Goal: Information Seeking & Learning: Learn about a topic

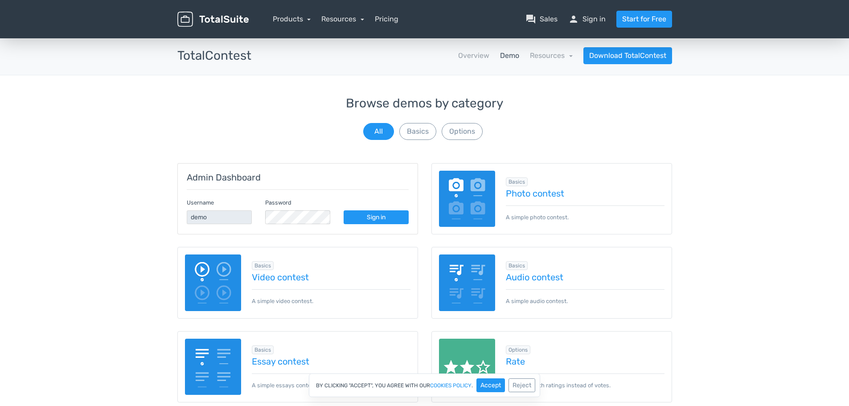
click at [540, 127] on div "Browse demos by category All Basics Options" at bounding box center [424, 119] width 495 height 45
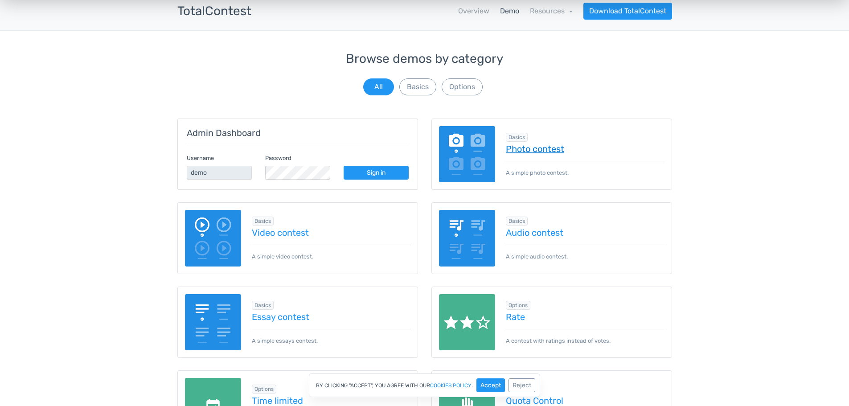
click at [539, 146] on link "Photo contest" at bounding box center [585, 149] width 159 height 10
drag, startPoint x: 560, startPoint y: 67, endPoint x: 526, endPoint y: 97, distance: 45.4
click at [555, 69] on div "Browse demos by category All Basics Options" at bounding box center [424, 74] width 495 height 45
drag, startPoint x: 0, startPoint y: 94, endPoint x: 76, endPoint y: 91, distance: 75.8
click at [8, 93] on div "Browse demos by category All Basics Options Admin Dashboard Username demo Passw…" at bounding box center [424, 384] width 849 height 665
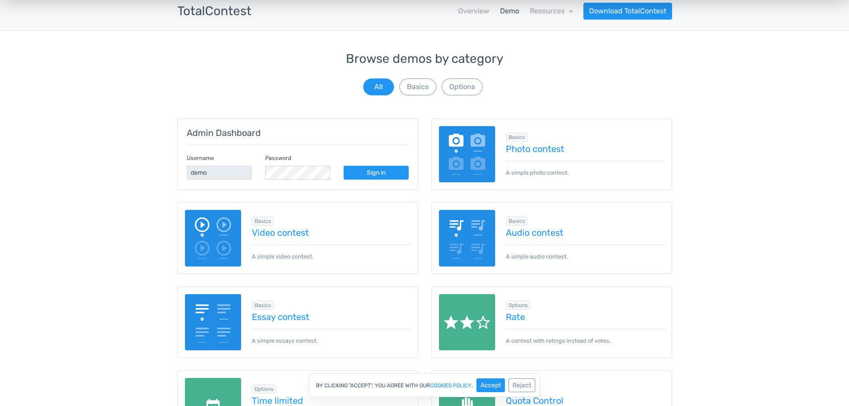
scroll to position [178, 0]
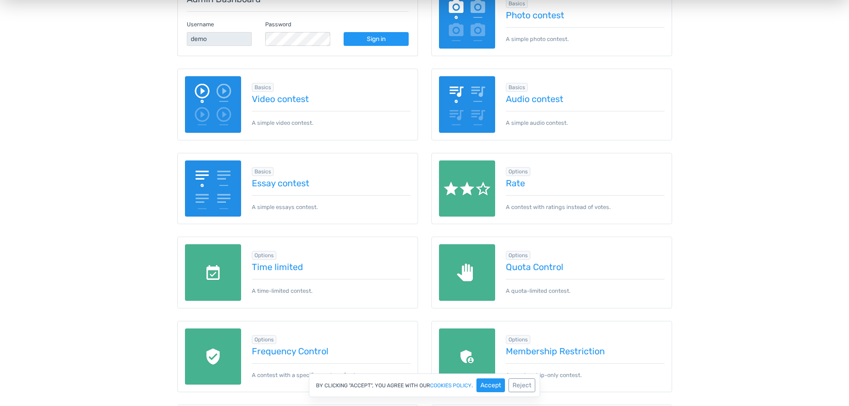
click at [710, 170] on div "Browse demos by category All Basics Options Admin Dashboard Username demo Passw…" at bounding box center [424, 250] width 849 height 665
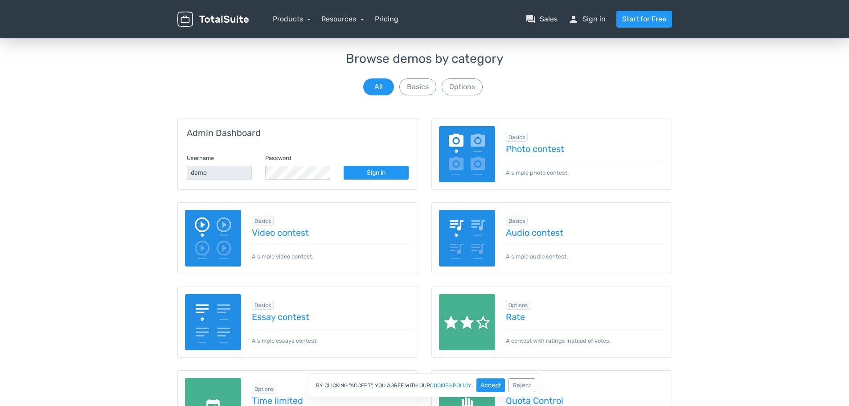
scroll to position [0, 0]
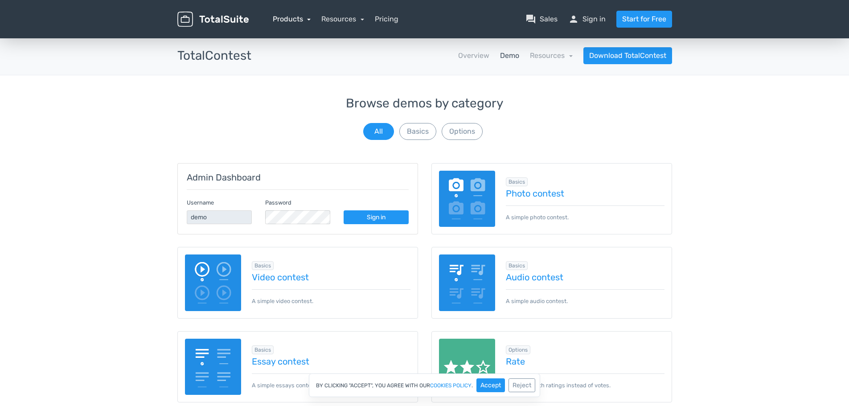
click at [290, 16] on link "Products" at bounding box center [292, 19] width 38 height 8
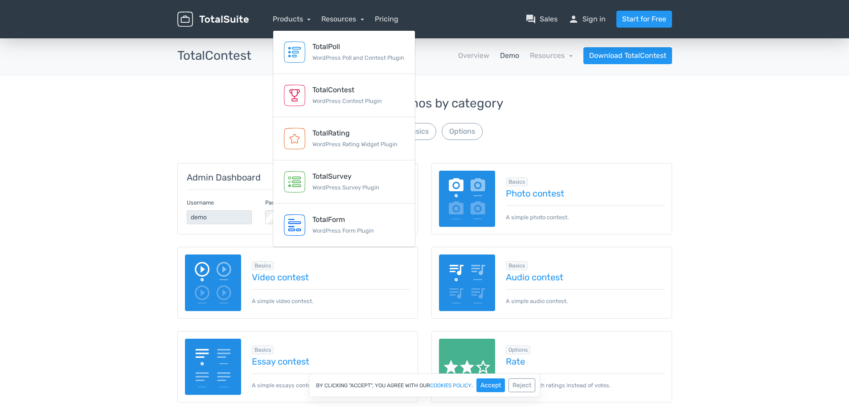
click at [614, 94] on main "TotalSuite Products TotalContest Demo TotalContest apps Overview Demo Resources…" at bounding box center [424, 399] width 849 height 725
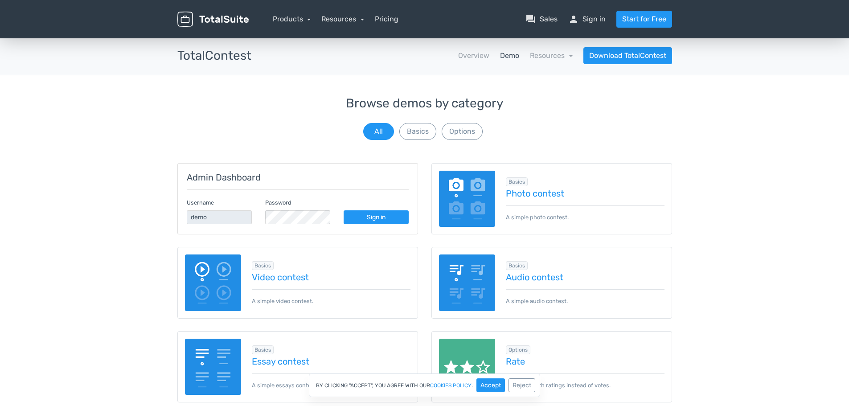
click at [587, 119] on div "Browse demos by category All Basics Options" at bounding box center [424, 119] width 495 height 45
click at [285, 17] on link "Products" at bounding box center [292, 19] width 38 height 8
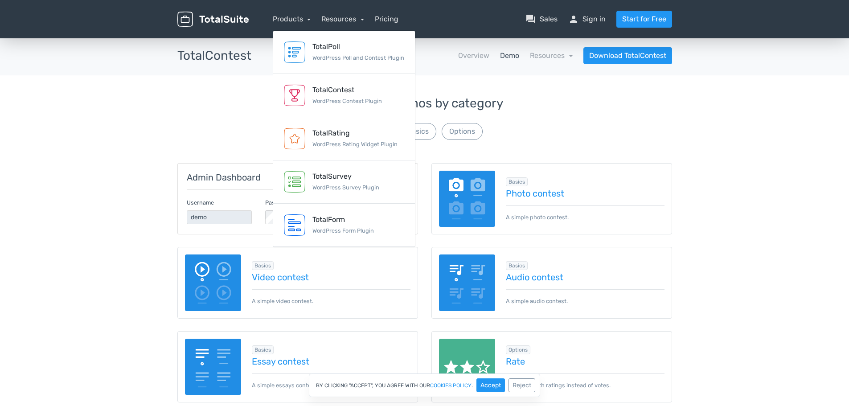
click at [572, 116] on div "Browse demos by category All Basics Options" at bounding box center [424, 119] width 495 height 45
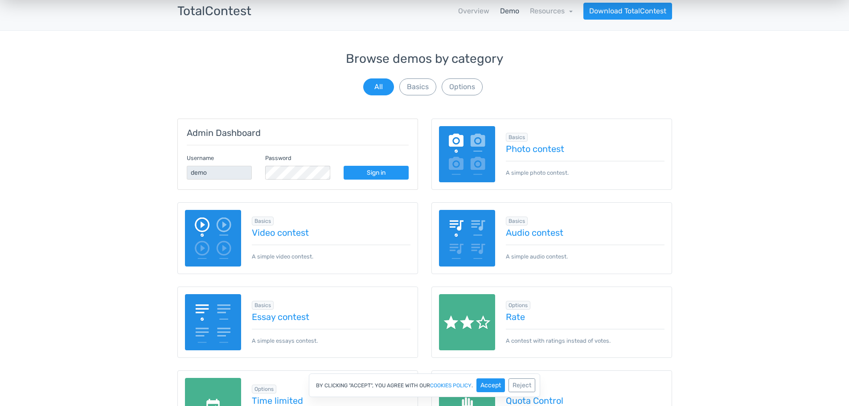
scroll to position [89, 0]
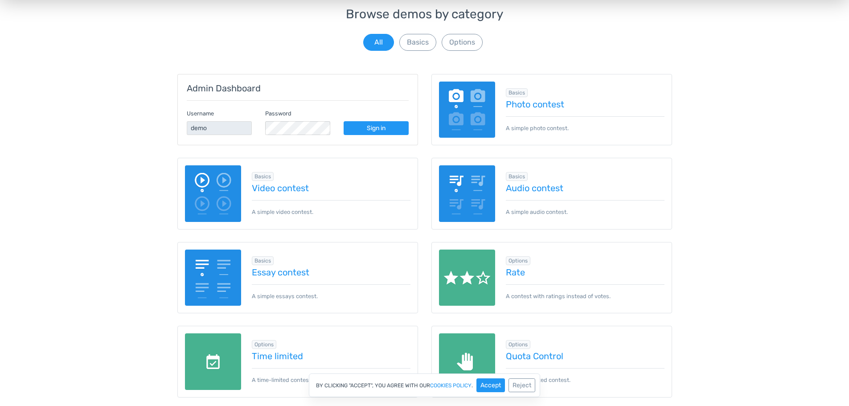
click at [1, 159] on div "Browse demos by category All Basics Options Admin Dashboard Username demo Passw…" at bounding box center [424, 340] width 849 height 665
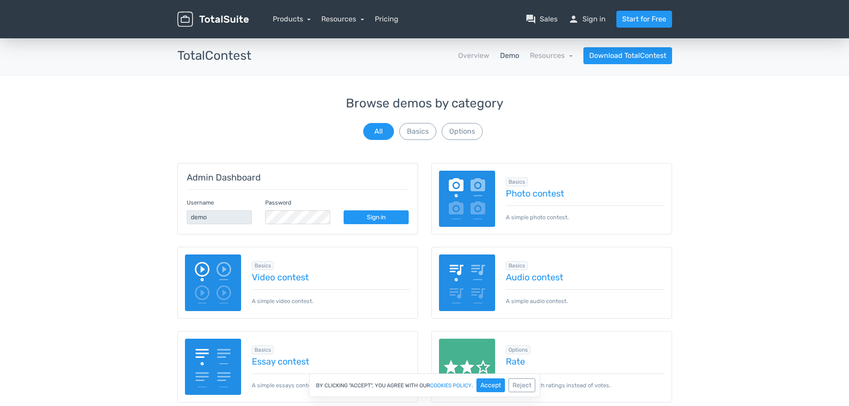
drag, startPoint x: 519, startPoint y: 94, endPoint x: 484, endPoint y: 99, distance: 35.1
click at [513, 96] on main "TotalSuite Products TotalContest Demo TotalContest apps Overview Demo Resources…" at bounding box center [424, 399] width 849 height 725
click at [214, 53] on h3 "TotalContest" at bounding box center [214, 56] width 74 height 14
copy h3 "TotalContest"
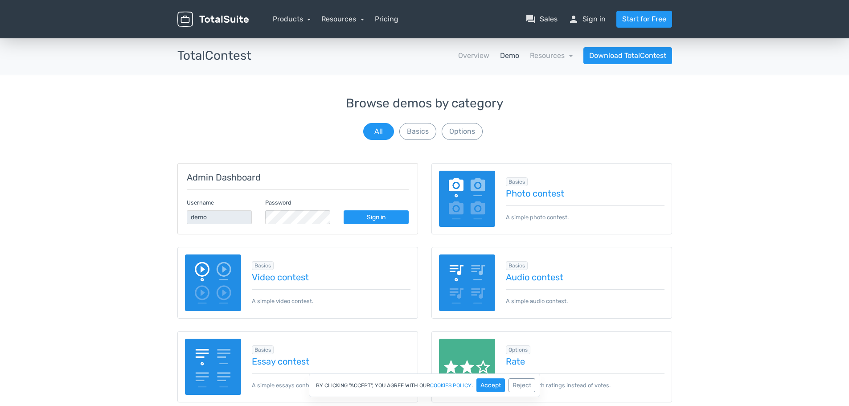
click at [544, 174] on div "Basics Photo contest A simple photo contest." at bounding box center [551, 199] width 241 height 72
click at [537, 196] on link "Photo contest" at bounding box center [585, 193] width 159 height 10
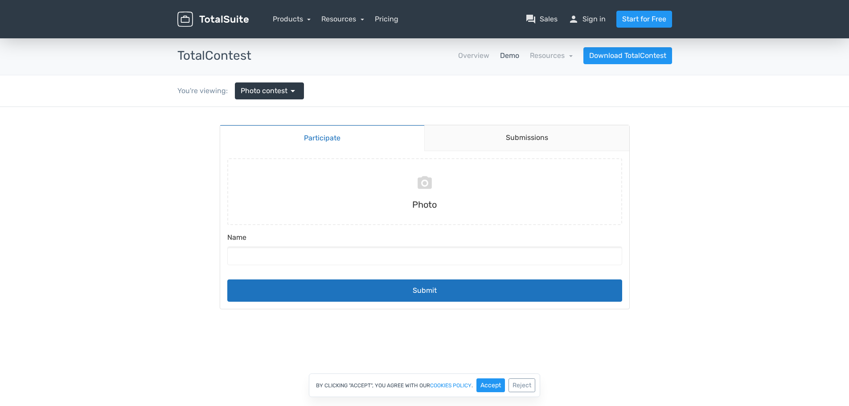
click at [330, 76] on div "You're viewing: Photo contest arrow_drop_down" at bounding box center [425, 90] width 508 height 31
click at [533, 143] on link "Submissions" at bounding box center [526, 138] width 205 height 26
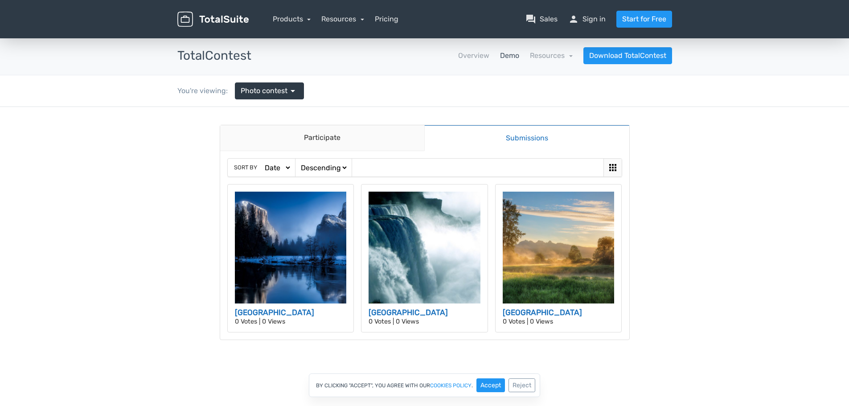
click at [659, 143] on body "Participate Submissions Participate Submissions Sort by Date Views Votes Title …" at bounding box center [424, 241] width 849 height 269
click at [423, 261] on img at bounding box center [424, 248] width 112 height 112
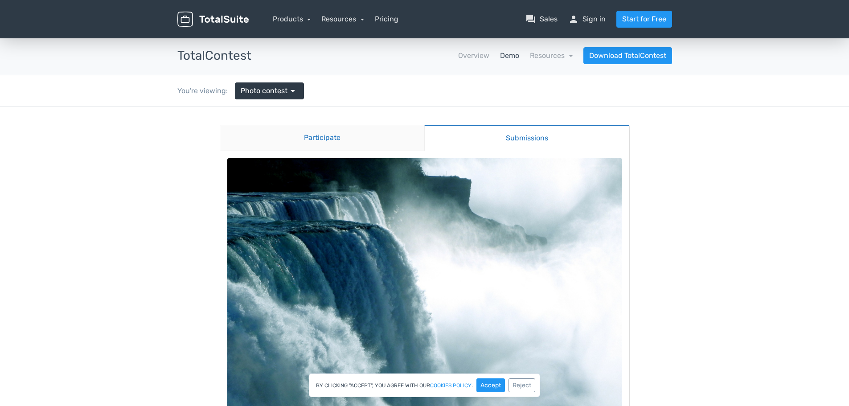
click at [351, 139] on link "Participate" at bounding box center [322, 138] width 204 height 26
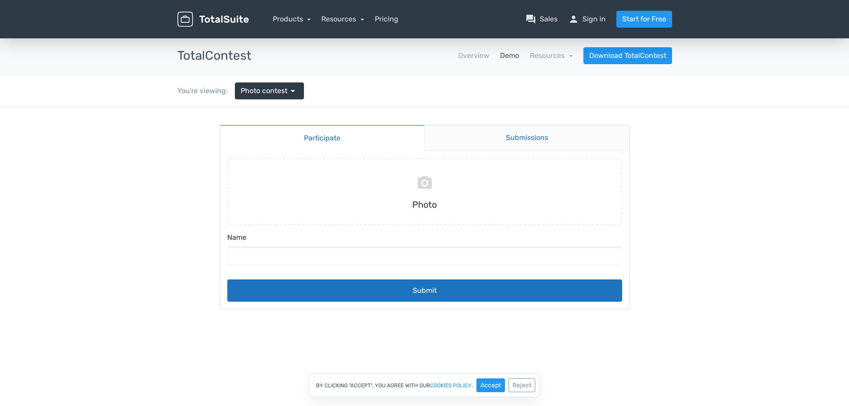
click at [498, 140] on link "Submissions" at bounding box center [526, 138] width 205 height 26
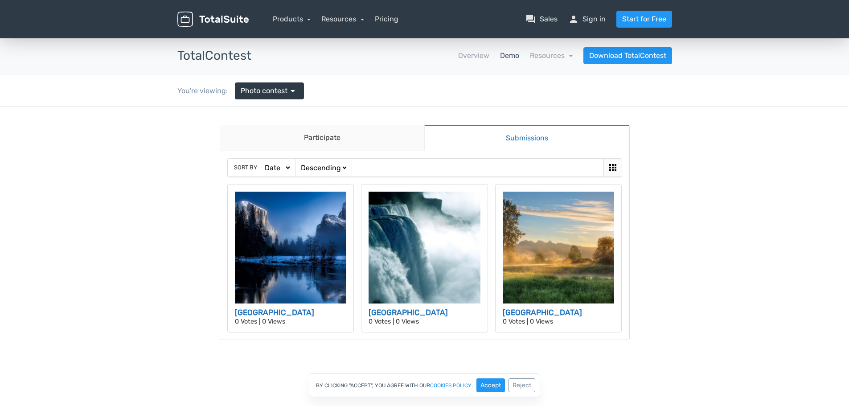
scroll to position [89, 0]
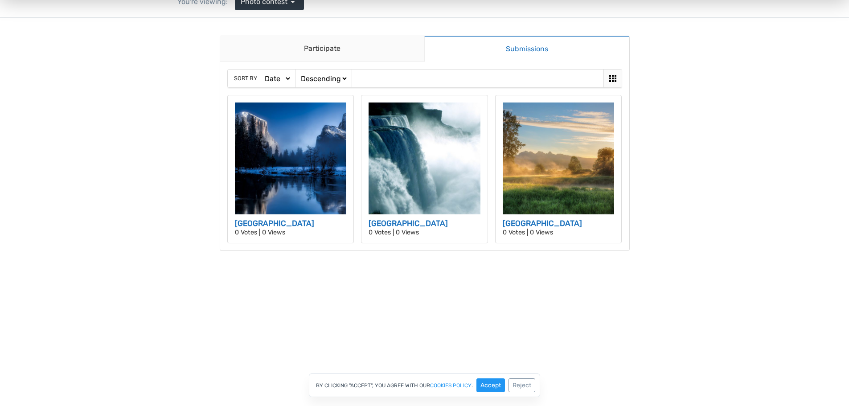
drag, startPoint x: 651, startPoint y: 53, endPoint x: 651, endPoint y: 143, distance: 89.6
click at [651, 143] on body "Participate Submissions Participate Submissions Sort by Date Views Votes Title …" at bounding box center [424, 152] width 849 height 269
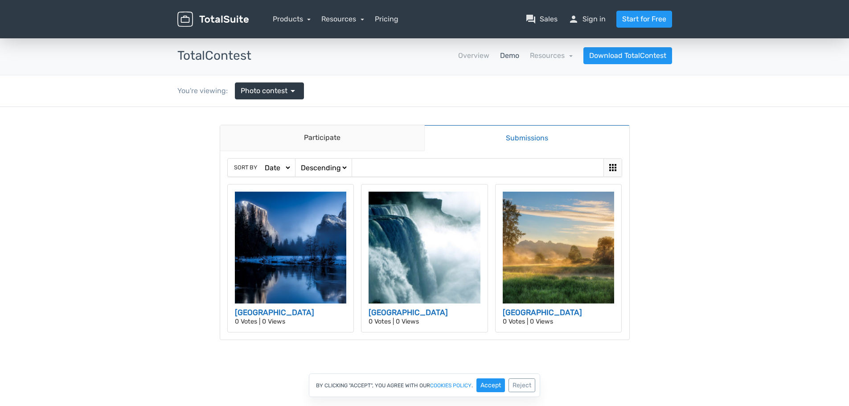
drag, startPoint x: 397, startPoint y: 102, endPoint x: 373, endPoint y: 102, distance: 23.2
click at [397, 102] on div "You're viewing: Photo contest arrow_drop_down" at bounding box center [425, 90] width 508 height 31
click at [388, 324] on p "0 Votes | 0 Views" at bounding box center [424, 322] width 112 height 6
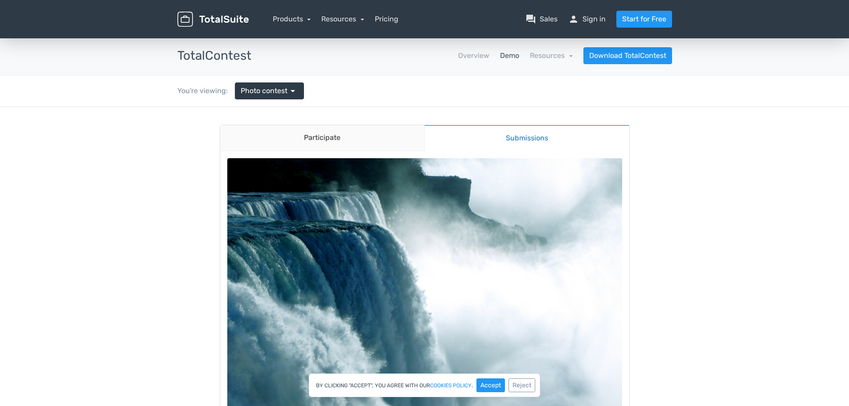
click at [666, 214] on body "Participate Submissions Participate Submissions Niagara Falls Vote" at bounding box center [424, 331] width 849 height 449
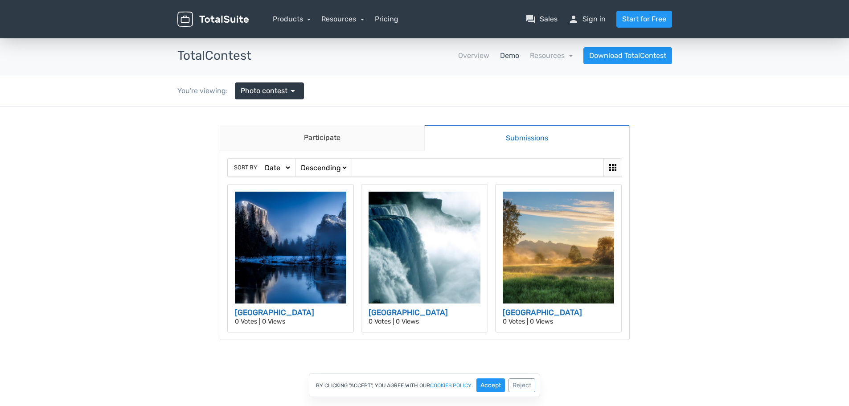
click at [671, 143] on body "Participate Submissions Participate Submissions Sort by Date Views Votes Title …" at bounding box center [424, 241] width 849 height 269
click at [419, 81] on div "You're viewing: Photo contest arrow_drop_down" at bounding box center [425, 90] width 508 height 31
click at [393, 19] on link "Pricing" at bounding box center [387, 19] width 24 height 11
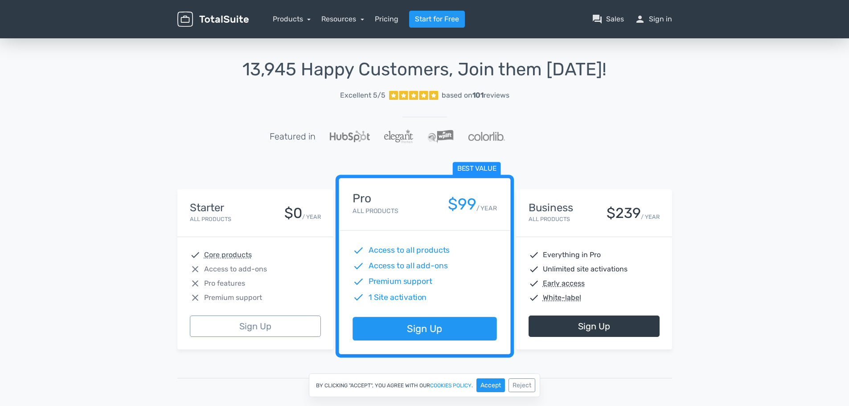
click at [700, 114] on div "13,945 Happy Customers, Join them Today! Excellent 5/5 based on 101 reviews Fea…" at bounding box center [424, 329] width 849 height 585
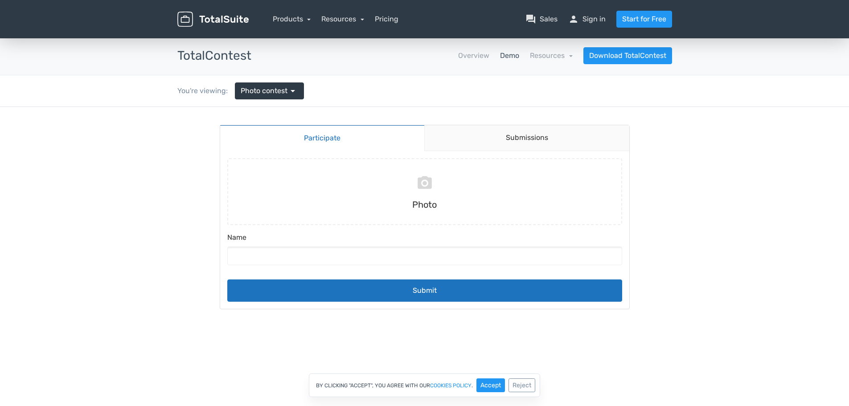
click at [643, 117] on body "Participate Submissions Participate Submissions Submitting Photo Name Submit" at bounding box center [424, 226] width 849 height 238
click at [283, 89] on span "Photo contest" at bounding box center [264, 91] width 47 height 11
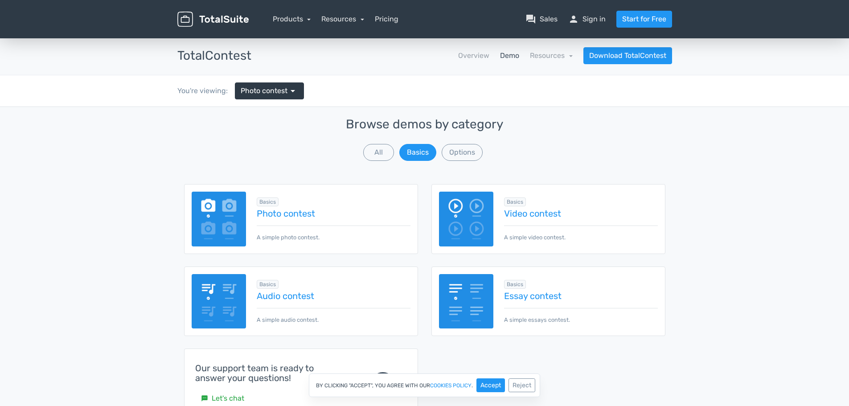
click at [353, 70] on div "TotalContest apps Overview Demo Resources school Documentation article Changelo…" at bounding box center [425, 56] width 508 height 38
click at [339, 16] on link "Resources" at bounding box center [342, 19] width 43 height 8
drag, startPoint x: 541, startPoint y: 113, endPoint x: 541, endPoint y: 108, distance: 5.3
click at [541, 113] on div "Browse demos by category All Basics Options Admin Dashboard Username demo Passw…" at bounding box center [425, 275] width 508 height 336
click at [542, 107] on div "Browse demos by category All Basics Options Admin Dashboard Username demo Passw…" at bounding box center [425, 275] width 508 height 336
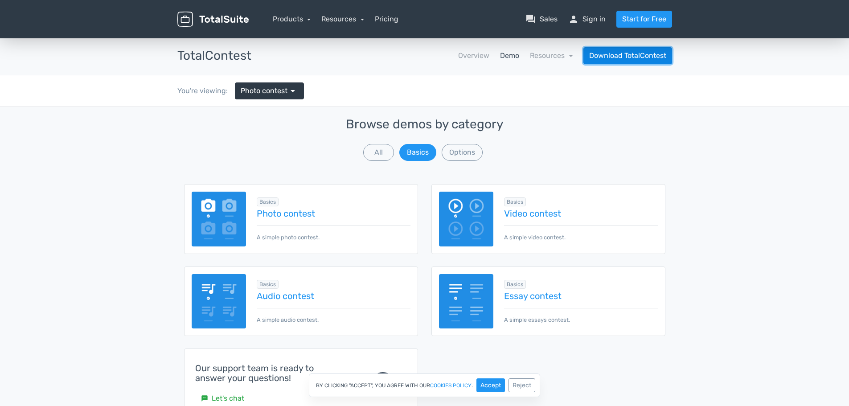
click at [617, 56] on link "Download TotalContest" at bounding box center [627, 55] width 89 height 17
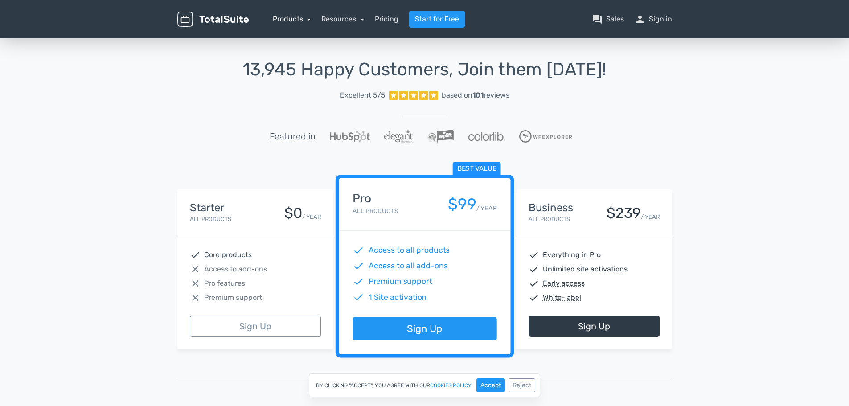
click at [286, 22] on link "Products" at bounding box center [292, 19] width 38 height 8
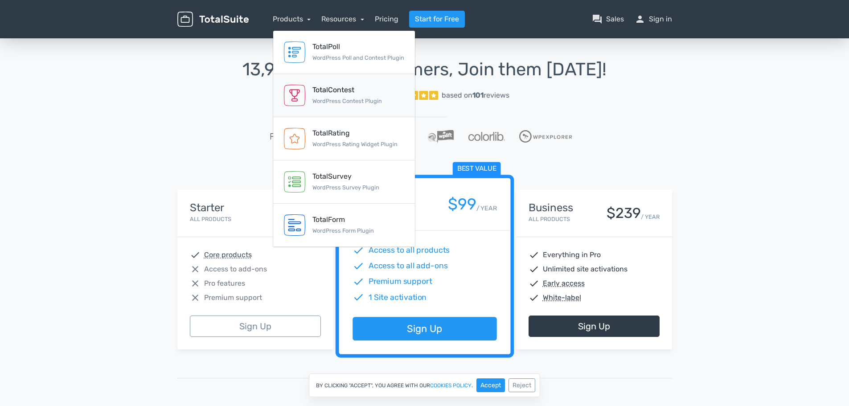
click at [332, 83] on link "TotalContest WordPress Contest Plugin" at bounding box center [344, 95] width 142 height 43
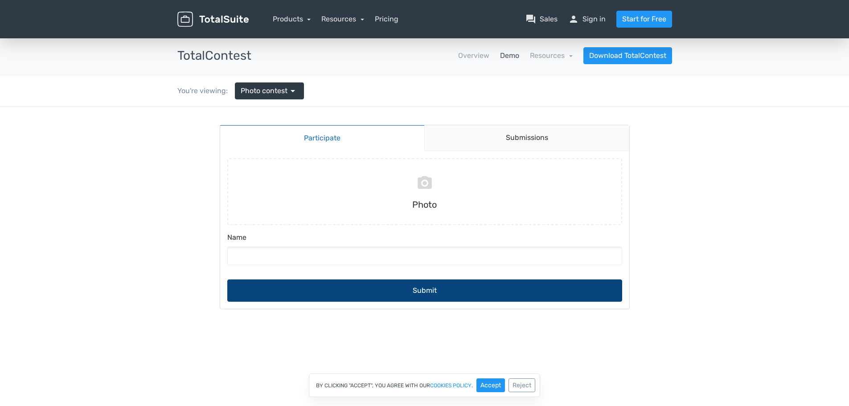
scroll to position [134, 0]
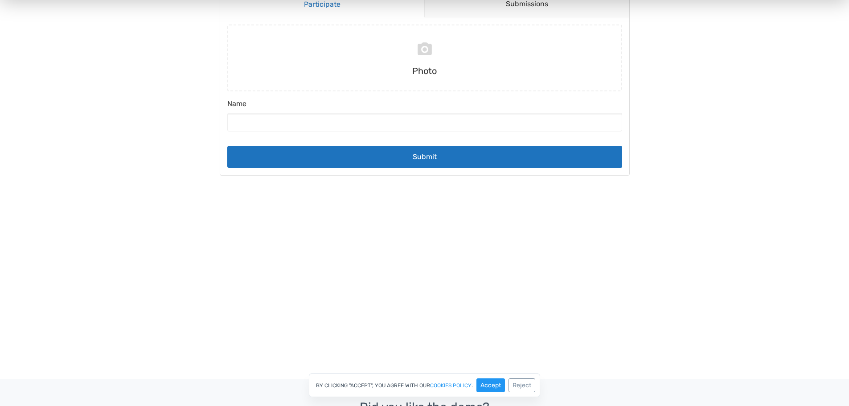
click at [692, 132] on body "Participate Submissions Participate Submissions Submitting Photo Name Submit" at bounding box center [424, 92] width 849 height 238
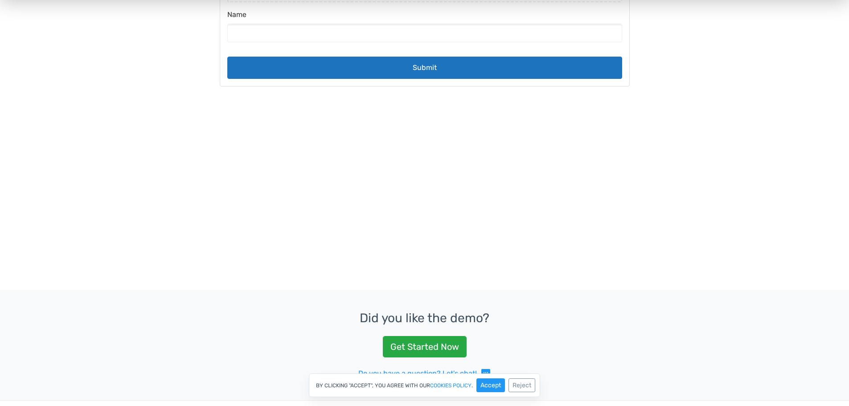
scroll to position [0, 0]
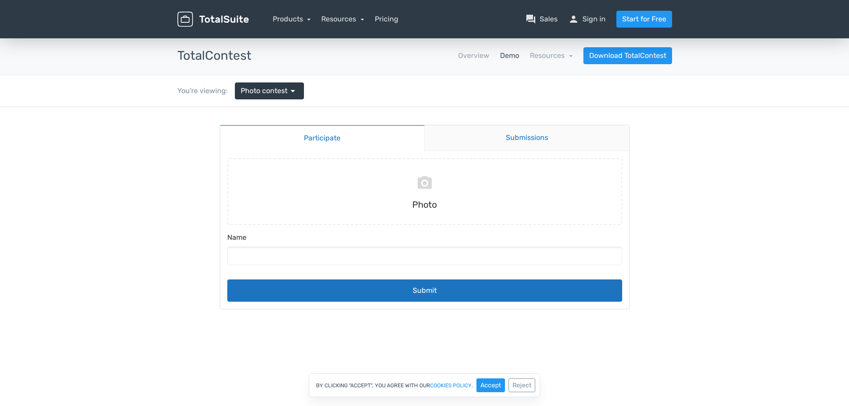
click at [582, 131] on link "Submissions" at bounding box center [526, 138] width 205 height 26
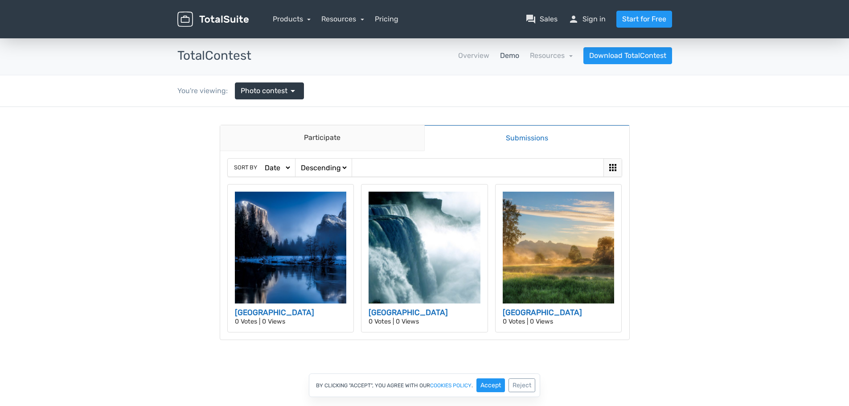
click at [674, 131] on body "Participate Submissions Participate Submissions Sort by Date Views Votes Title …" at bounding box center [424, 241] width 849 height 269
click at [612, 168] on icon at bounding box center [612, 167] width 7 height 7
drag, startPoint x: 426, startPoint y: 173, endPoint x: 321, endPoint y: 167, distance: 105.3
click at [424, 173] on div "Sort by Date Views Votes Title Ascending Descending" at bounding box center [425, 168] width 394 height 18
click at [303, 166] on select "Ascending Descending" at bounding box center [323, 167] width 49 height 9
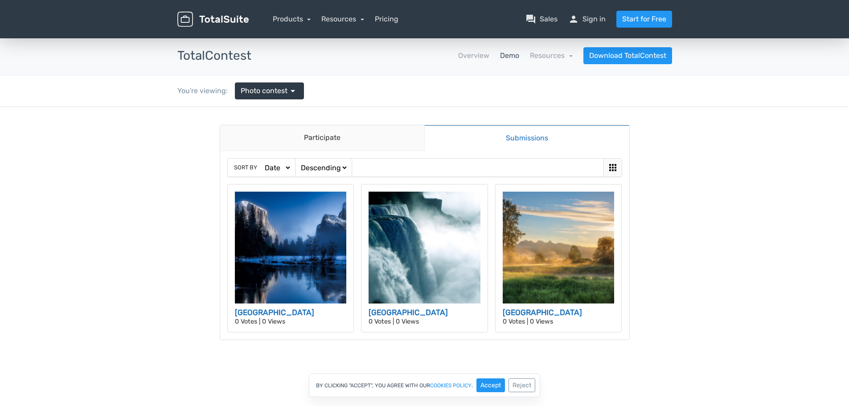
click at [284, 168] on select "Date Views Votes Title" at bounding box center [277, 167] width 29 height 9
click at [247, 168] on span "Sort by" at bounding box center [245, 167] width 23 height 8
click at [210, 164] on body "Participate Submissions Participate Submissions Sort by Date Views Votes Title …" at bounding box center [424, 241] width 849 height 269
click at [592, 57] on link "Download TotalContest" at bounding box center [627, 55] width 89 height 17
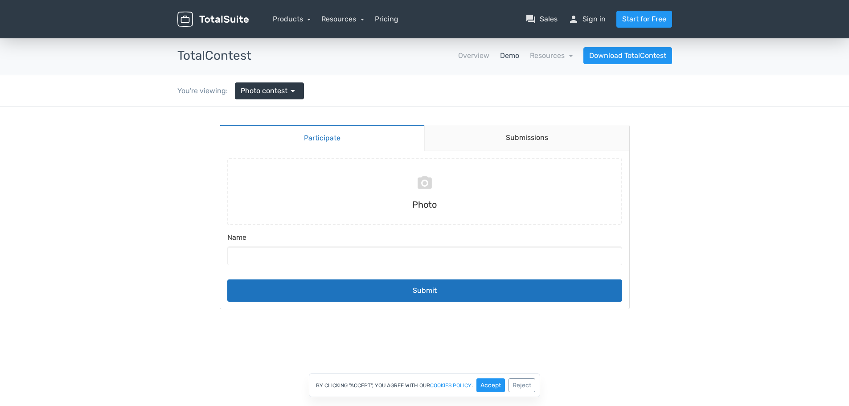
click at [562, 61] on nav "Overview Demo Resources school Documentation article Changelog Download TotalCo…" at bounding box center [468, 55] width 421 height 17
click at [562, 57] on link "Resources" at bounding box center [551, 55] width 43 height 8
click at [462, 55] on link "Overview" at bounding box center [473, 55] width 31 height 11
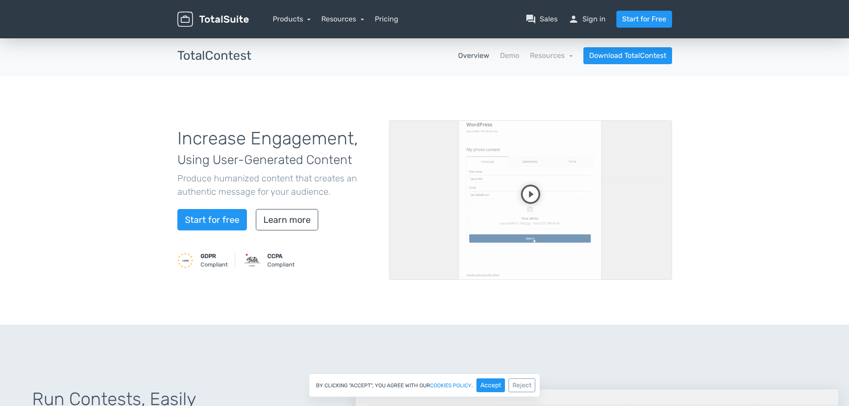
drag, startPoint x: 0, startPoint y: 0, endPoint x: 579, endPoint y: 51, distance: 581.4
click at [426, 48] on nav "Overview Demo Resources school Documentation article Changelog Download TotalCo…" at bounding box center [468, 55] width 421 height 17
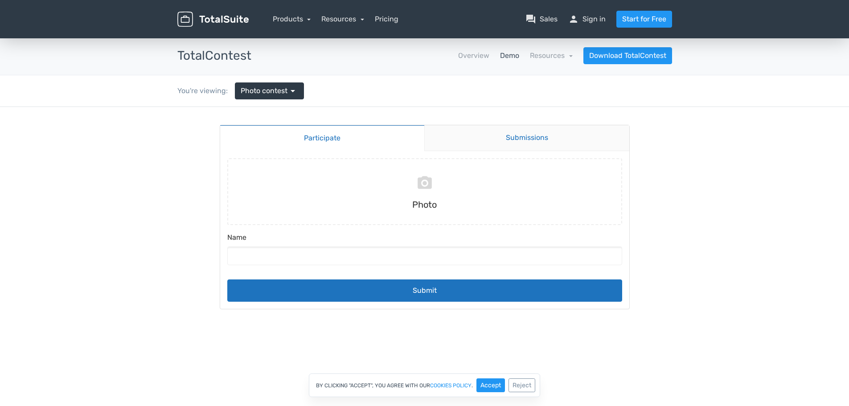
click at [531, 131] on link "Submissions" at bounding box center [526, 138] width 205 height 26
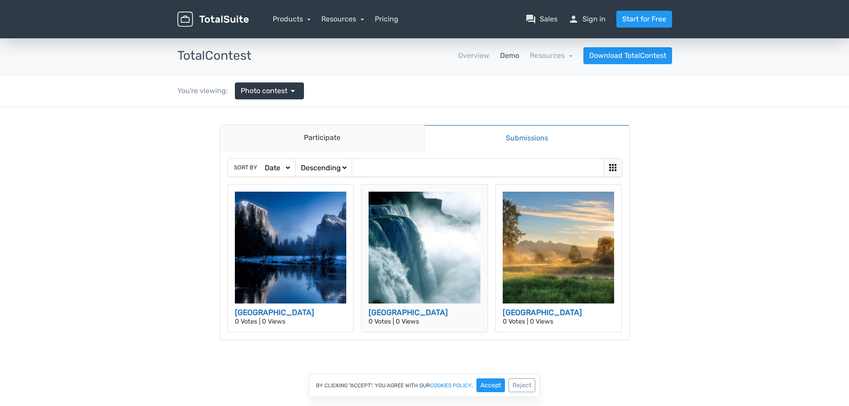
click at [412, 272] on img at bounding box center [424, 248] width 112 height 112
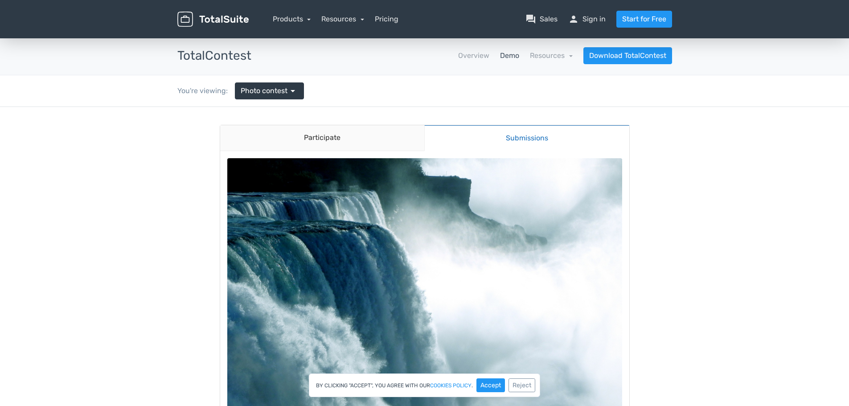
scroll to position [223, 0]
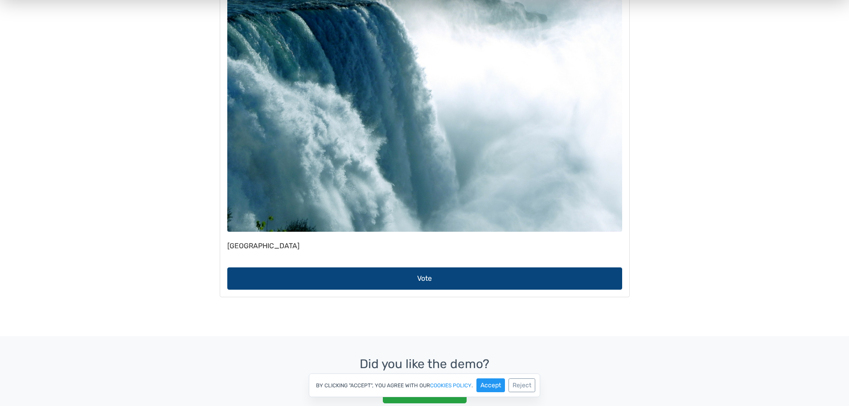
click at [451, 275] on button "Vote" at bounding box center [424, 278] width 395 height 22
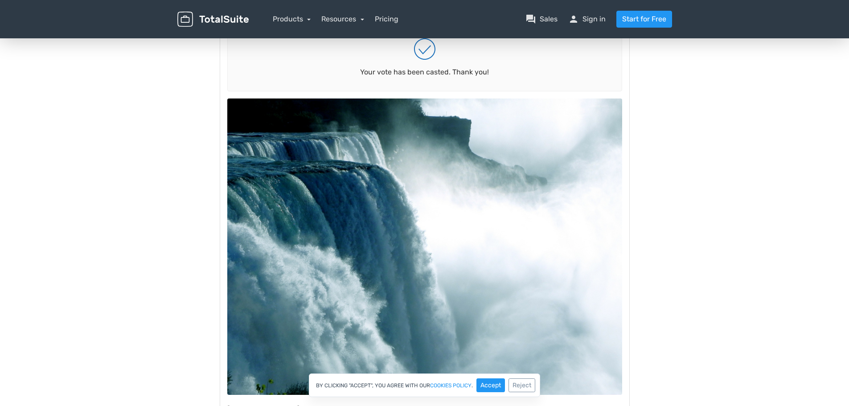
scroll to position [0, 0]
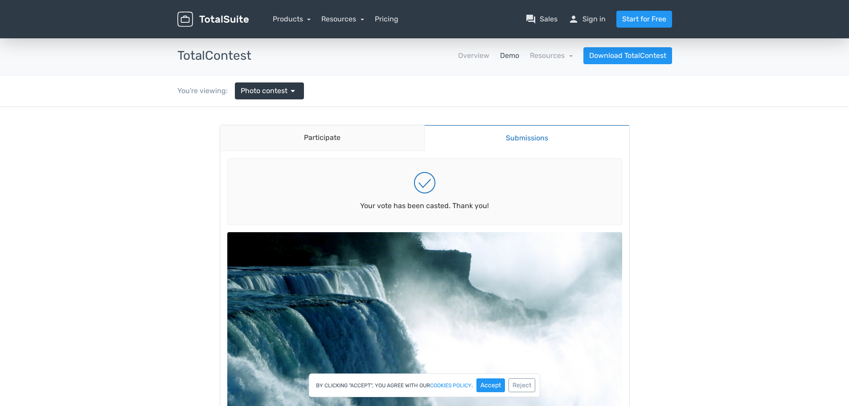
click at [664, 183] on body "Participate Submissions Participate Submissions Your vote has been casted. Than…" at bounding box center [424, 352] width 849 height 490
drag, startPoint x: 663, startPoint y: 181, endPoint x: 617, endPoint y: 190, distance: 47.6
click at [655, 183] on body "Participate Submissions Participate Submissions Your vote has been casted. Than…" at bounding box center [424, 352] width 849 height 490
click at [374, 143] on link "Participate" at bounding box center [322, 138] width 204 height 26
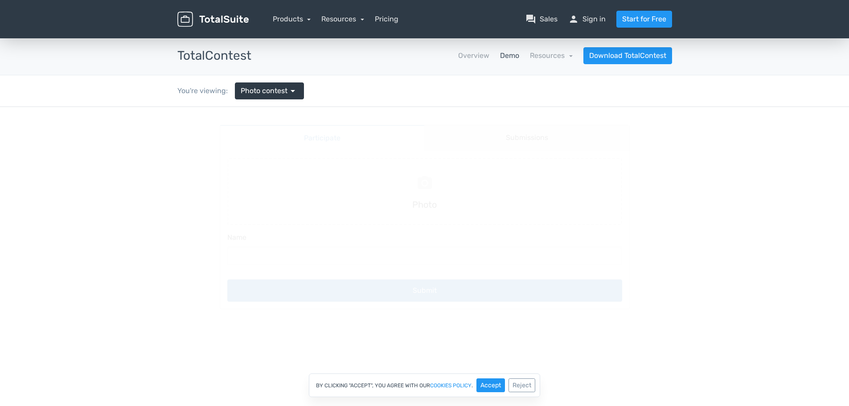
click at [532, 138] on link "Submissions" at bounding box center [526, 138] width 205 height 26
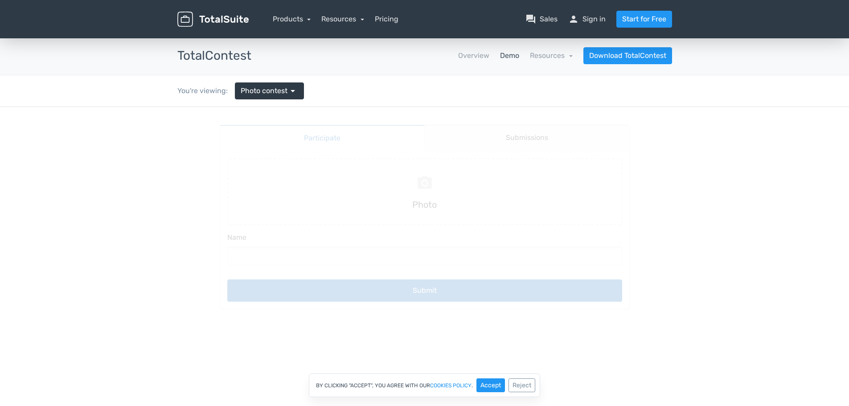
click at [532, 138] on main "Participate Submissions Participate Submissions Submitting Photo Name Submit" at bounding box center [425, 217] width 428 height 220
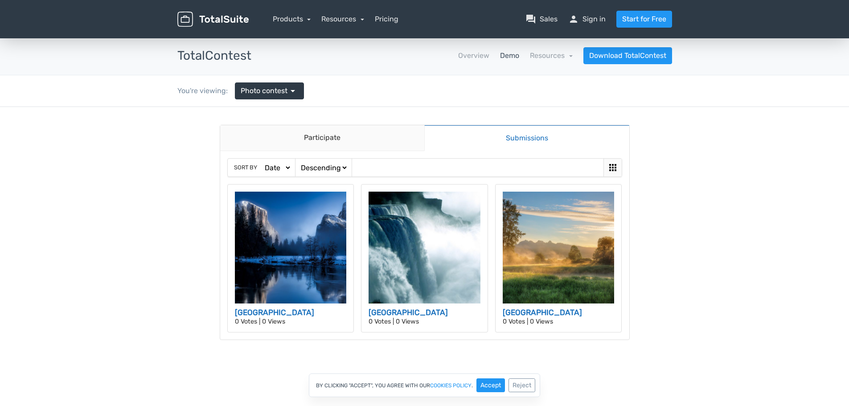
click at [668, 131] on body "Participate Submissions Participate Submissions Sort by Date Views Votes Title …" at bounding box center [424, 226] width 849 height 238
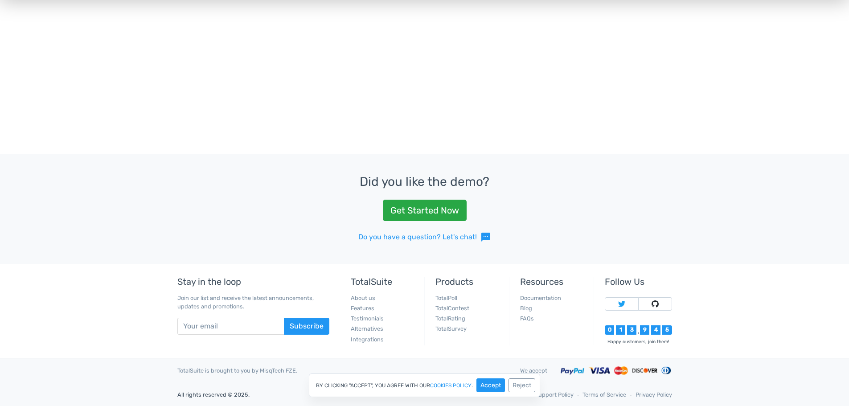
scroll to position [92, 0]
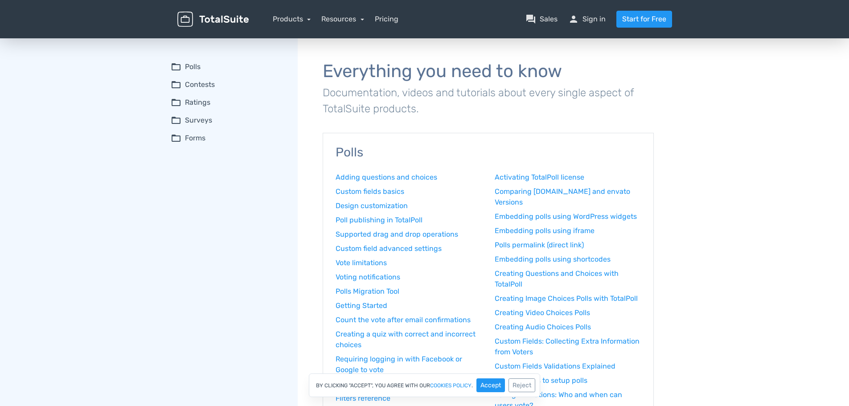
drag, startPoint x: 391, startPoint y: 131, endPoint x: 376, endPoint y: 132, distance: 14.7
click at [198, 82] on summary "folder_open Contests" at bounding box center [228, 84] width 114 height 11
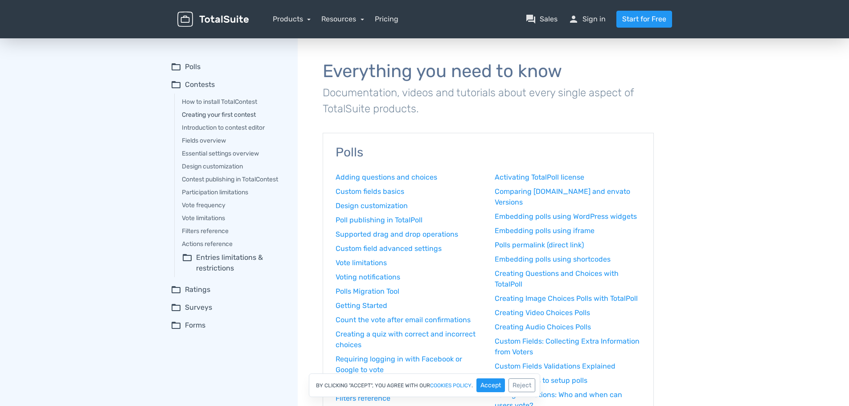
click at [233, 114] on link "Creating your first contest" at bounding box center [233, 114] width 103 height 9
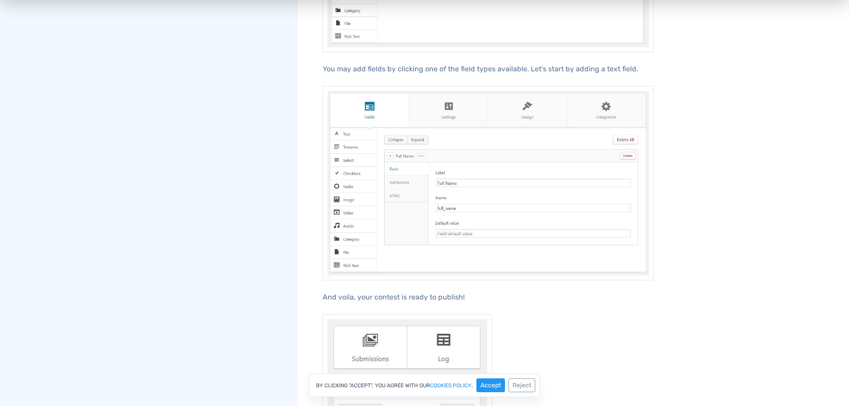
scroll to position [802, 0]
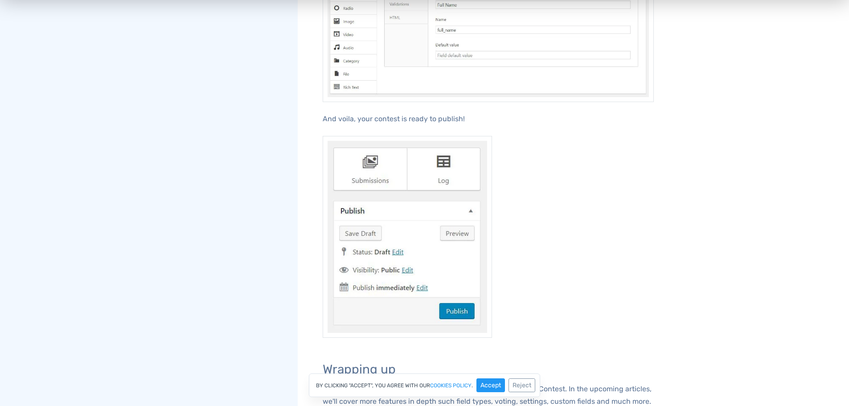
click at [536, 114] on p "And voila, your contest is ready to publish!" at bounding box center [488, 119] width 331 height 12
click at [533, 114] on p "And voila, your contest is ready to publish!" at bounding box center [488, 119] width 331 height 12
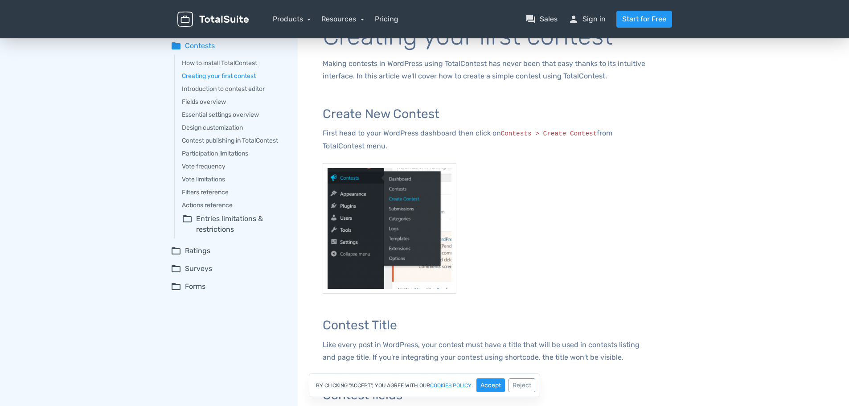
scroll to position [0, 0]
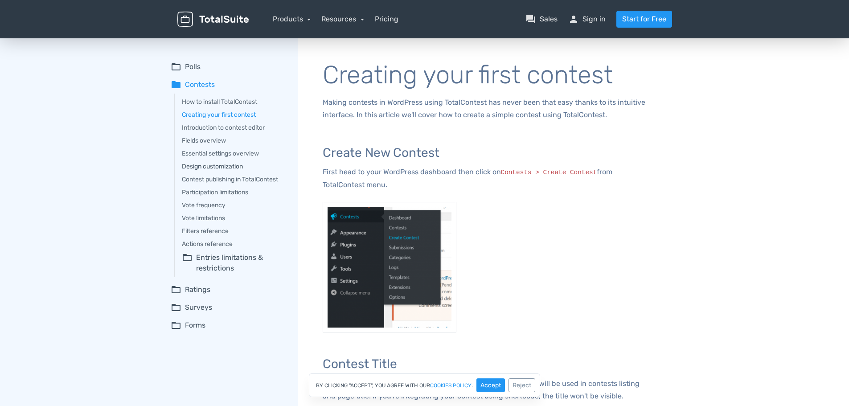
click at [226, 168] on link "Design customization" at bounding box center [233, 166] width 103 height 9
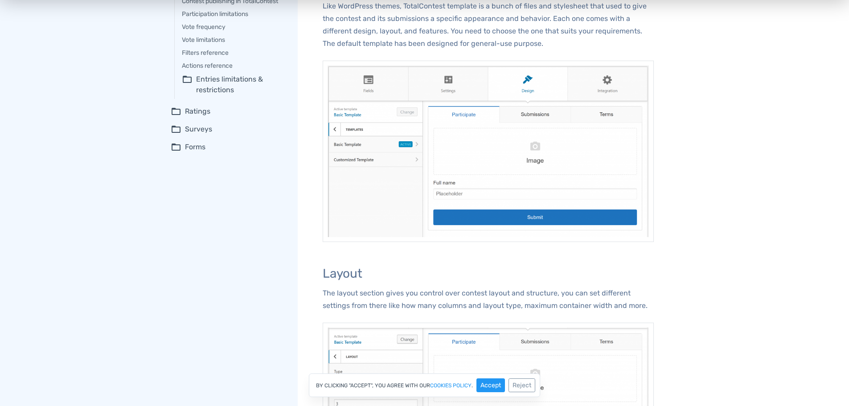
scroll to position [401, 0]
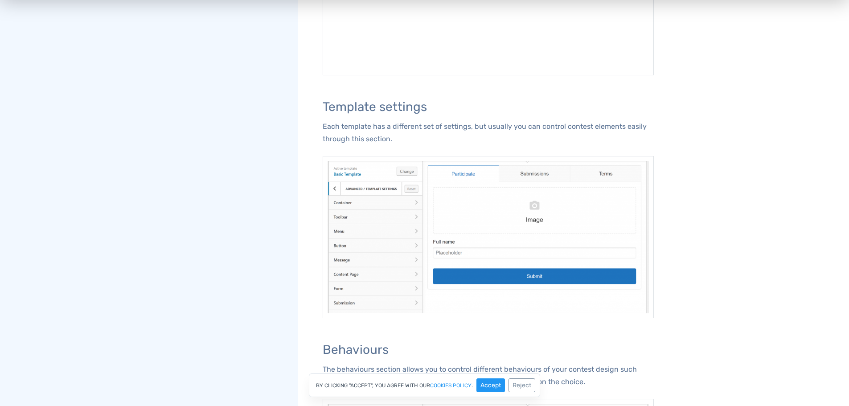
scroll to position [1158, 0]
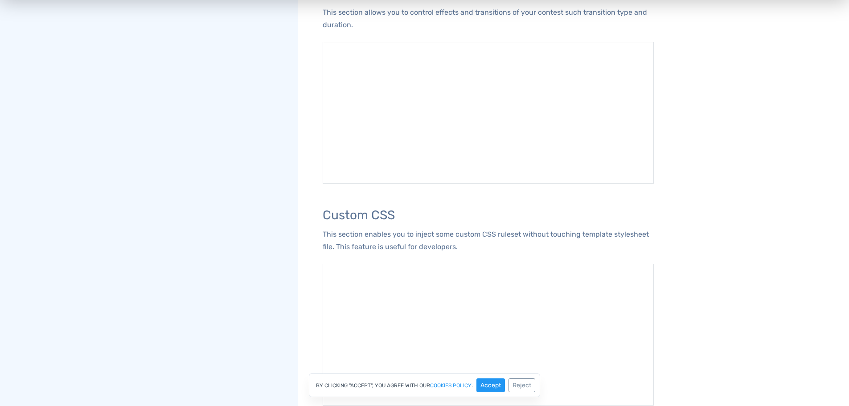
scroll to position [1738, 0]
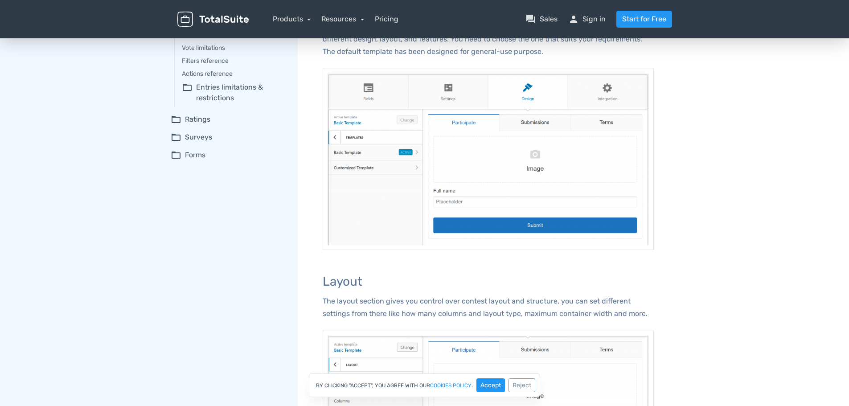
scroll to position [0, 0]
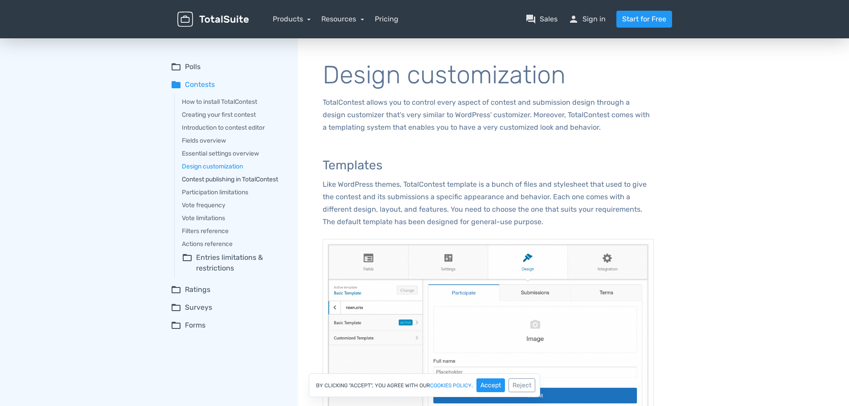
click at [203, 179] on link "Contest publishing in TotalContest" at bounding box center [233, 179] width 103 height 9
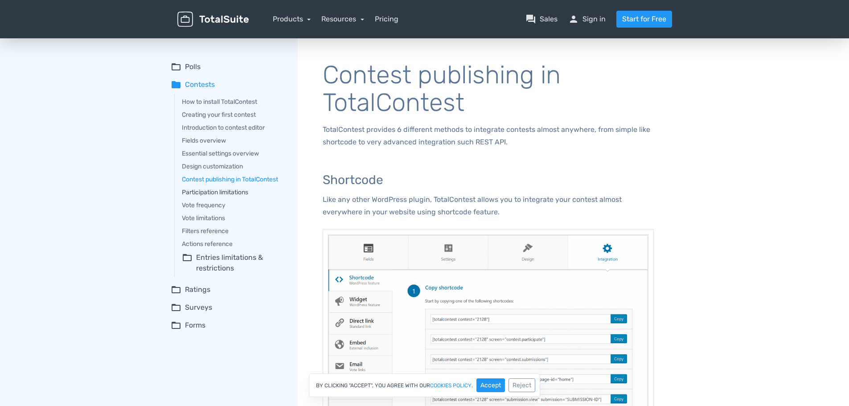
click at [233, 196] on link "Participation limitations" at bounding box center [233, 192] width 103 height 9
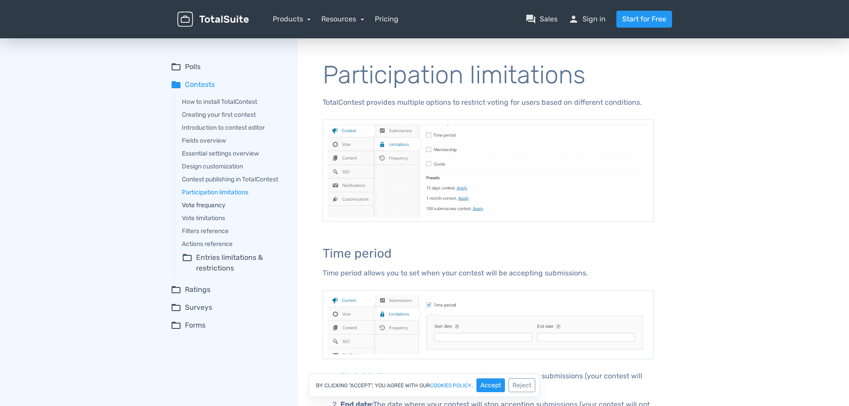
click at [226, 204] on link "Vote frequency" at bounding box center [233, 204] width 103 height 9
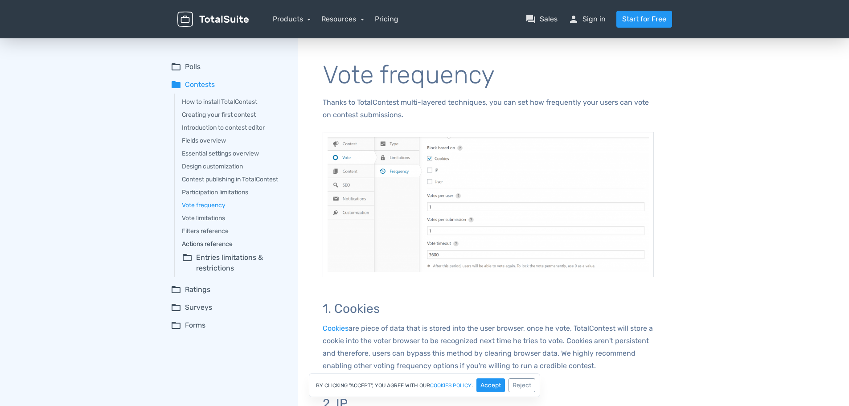
click at [219, 244] on link "Actions reference" at bounding box center [233, 243] width 103 height 9
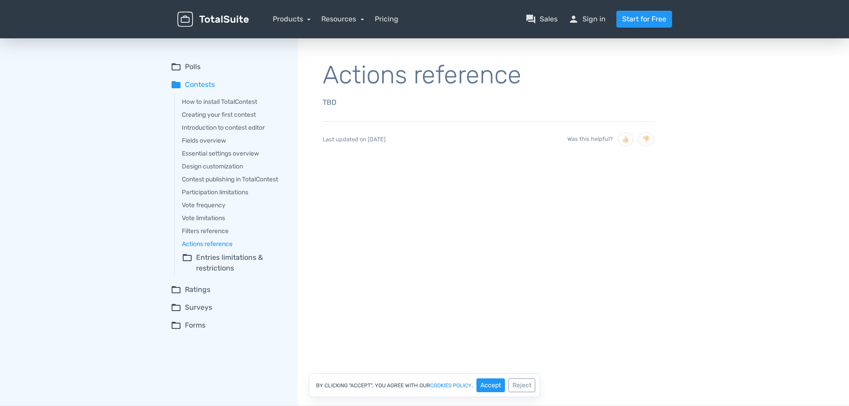
click at [229, 257] on summary "folder_open Entries limitations & restrictions" at bounding box center [233, 262] width 103 height 21
